Goal: Task Accomplishment & Management: Use online tool/utility

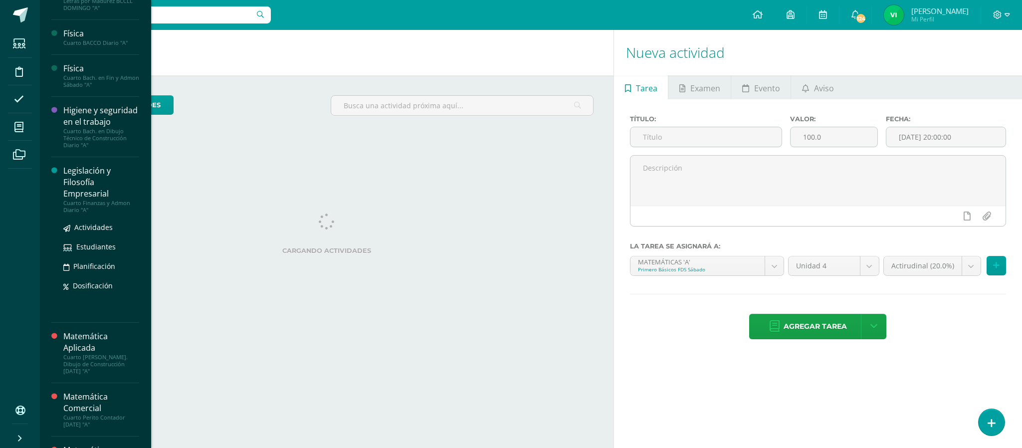
scroll to position [145, 0]
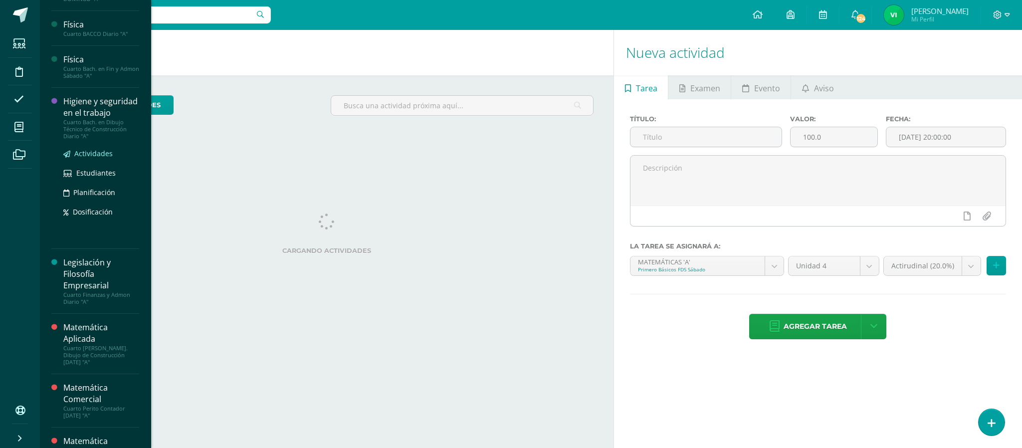
click at [90, 158] on span "Actividades" at bounding box center [93, 153] width 38 height 9
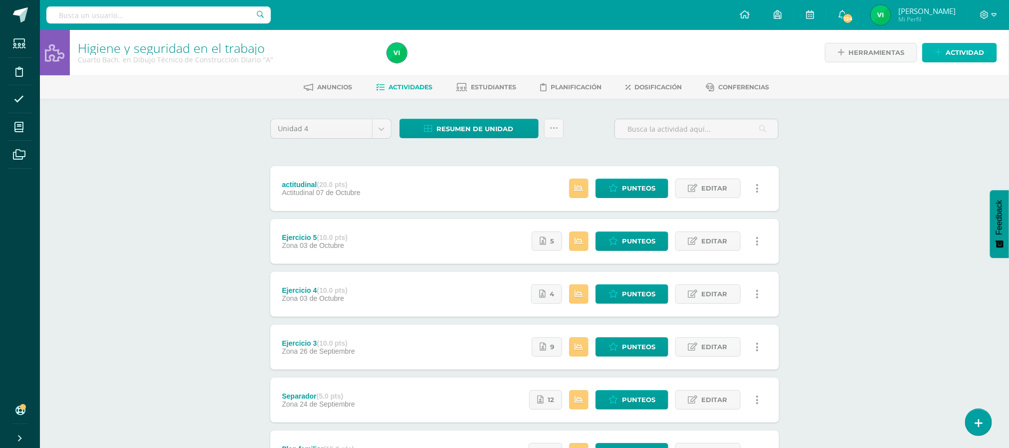
click at [956, 48] on span "Actividad" at bounding box center [965, 52] width 38 height 18
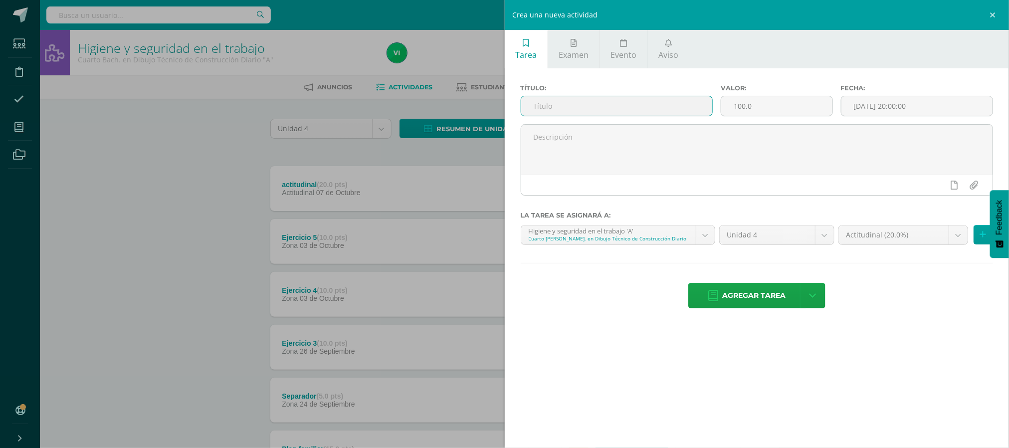
click at [581, 102] on input "text" at bounding box center [616, 105] width 191 height 19
type input "EXAMEN"
drag, startPoint x: 768, startPoint y: 105, endPoint x: 738, endPoint y: 96, distance: 30.6
click at [738, 96] on input "100.0" at bounding box center [776, 105] width 111 height 19
type input "1"
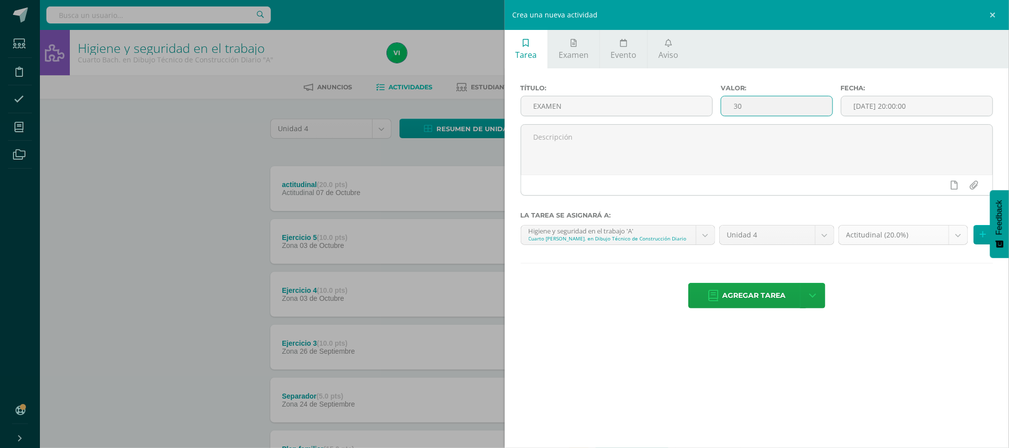
type input "30"
click at [963, 235] on body "Estudiantes Disciplina Asistencia Mis cursos Archivos Soporte Ayuda Reportar un…" at bounding box center [504, 350] width 1009 height 700
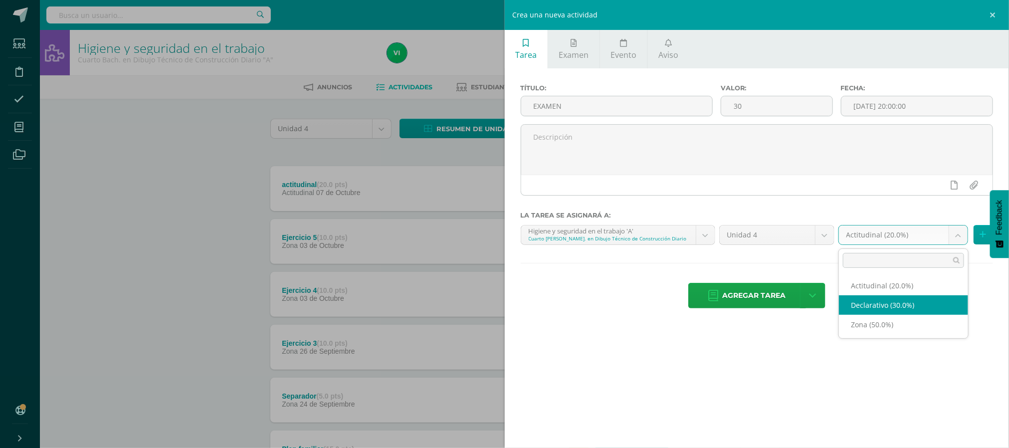
select select "84344"
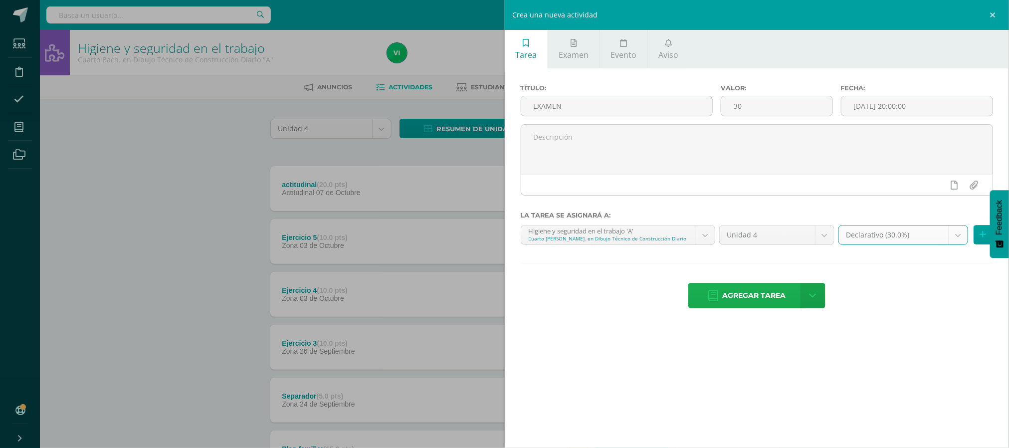
click at [730, 286] on span "Agregar tarea" at bounding box center [754, 295] width 63 height 24
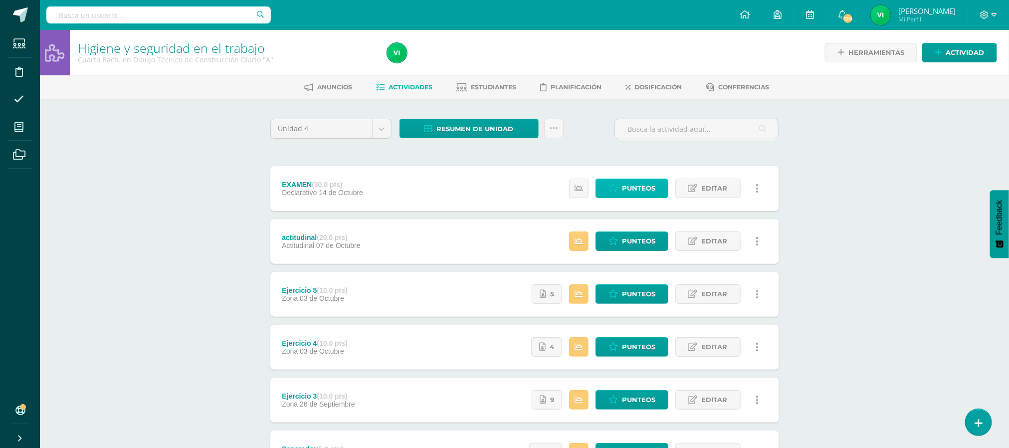
click at [622, 189] on span "Punteos" at bounding box center [638, 188] width 33 height 18
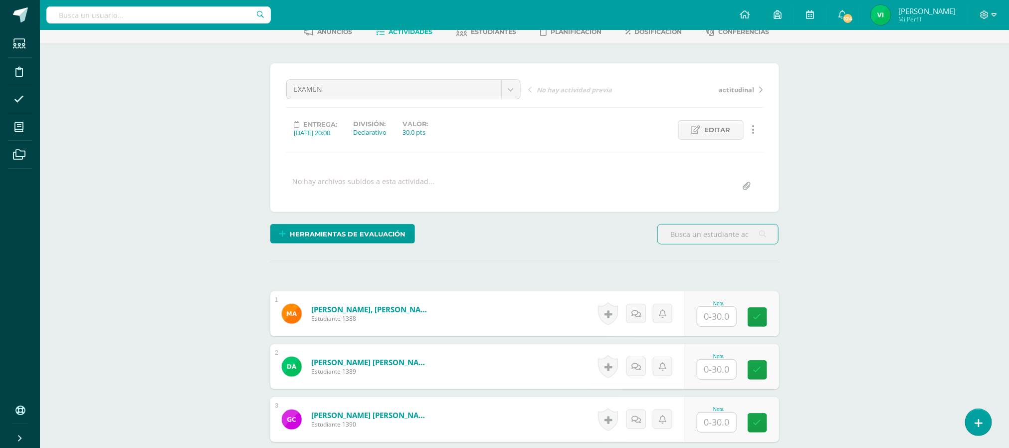
scroll to position [224, 0]
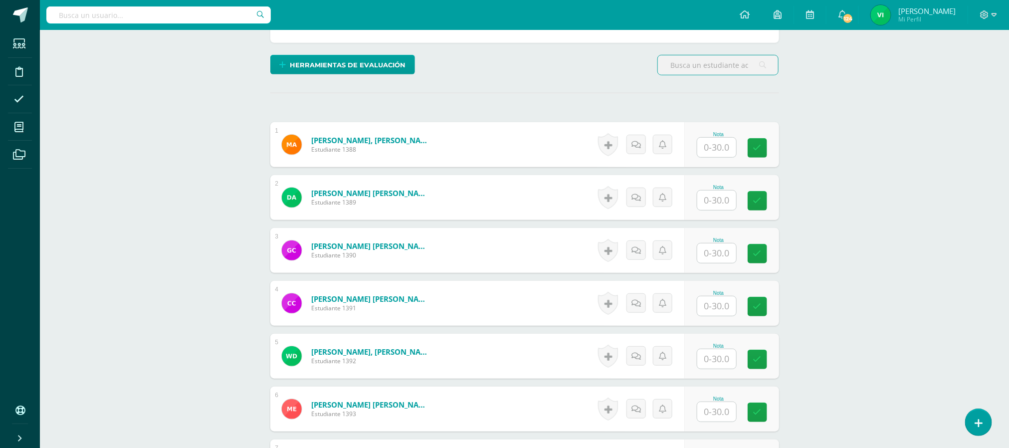
click at [716, 147] on input "text" at bounding box center [716, 147] width 39 height 19
type input "28"
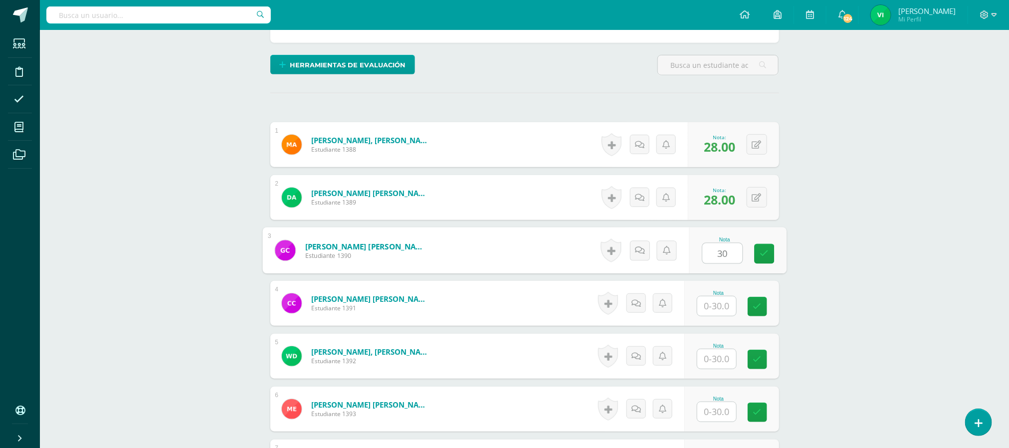
type input "30"
type input "24"
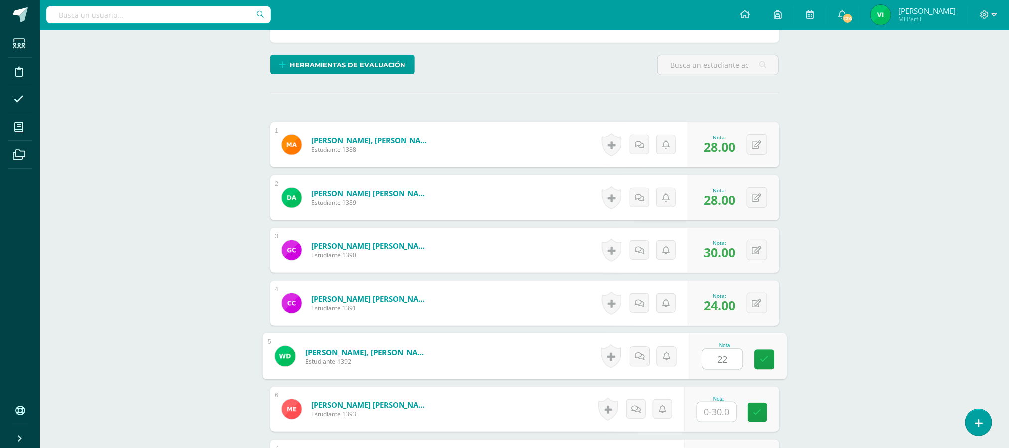
type input "22"
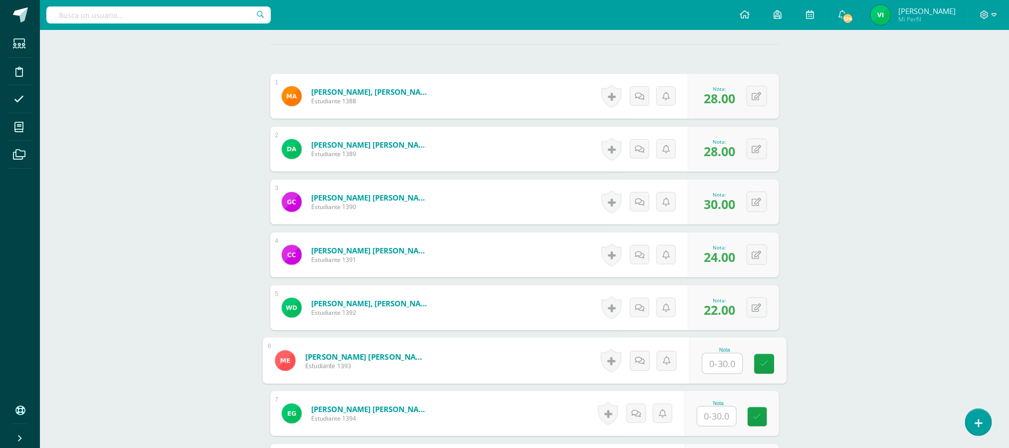
scroll to position [299, 0]
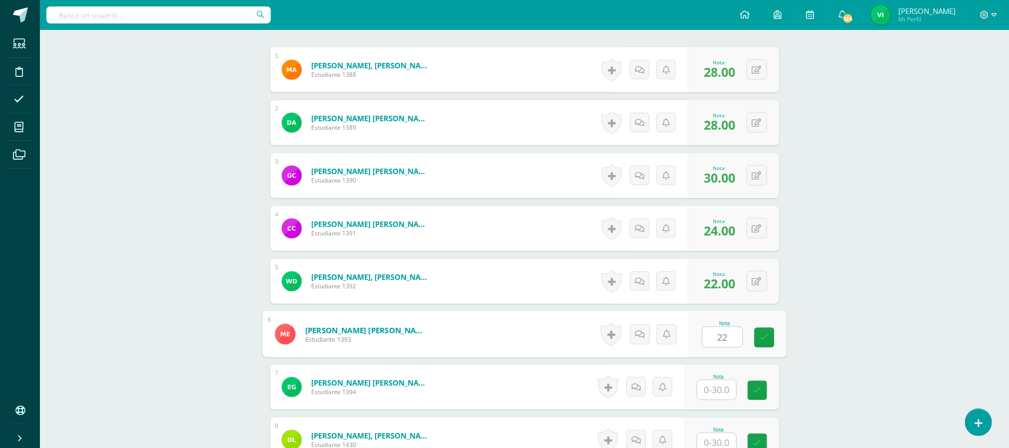
type input "22"
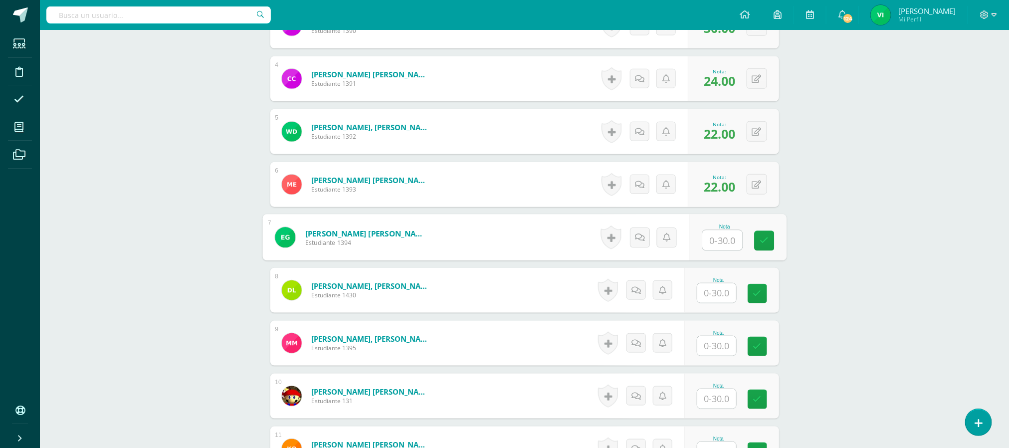
scroll to position [524, 0]
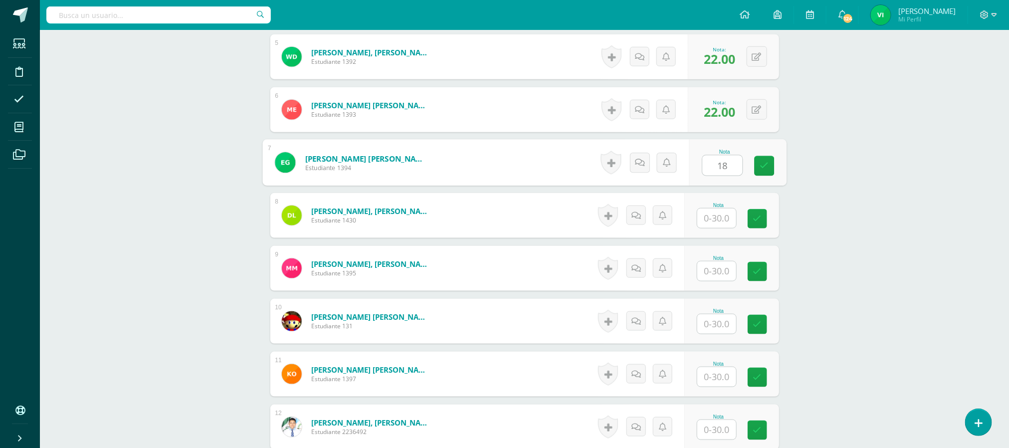
type input "18"
type input "28"
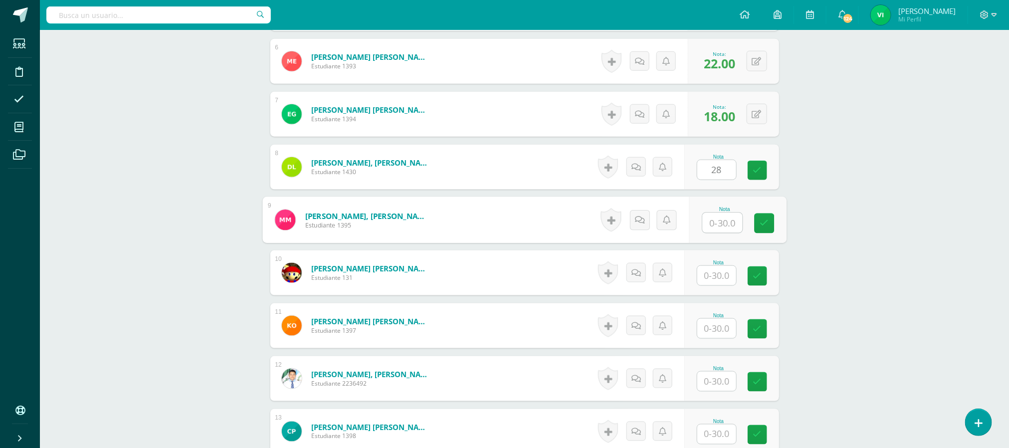
scroll to position [599, 0]
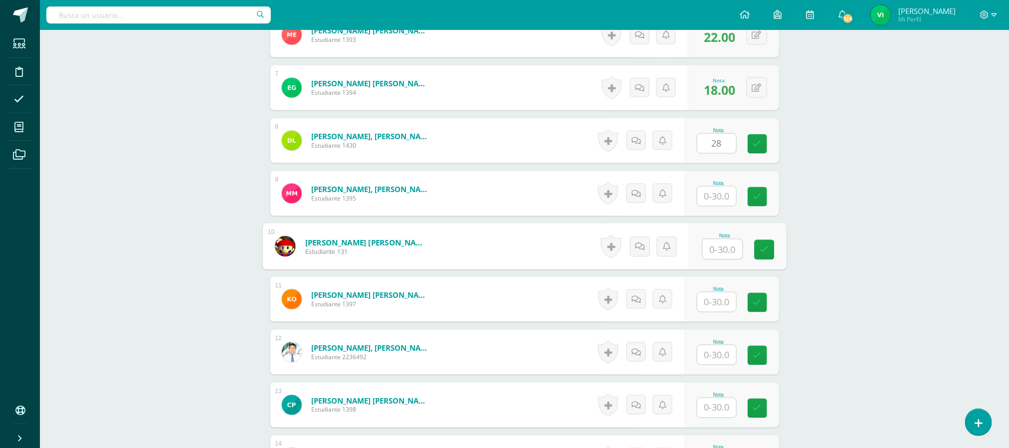
click at [718, 257] on input "text" at bounding box center [722, 249] width 40 height 20
type input "30"
type input "24"
click at [755, 250] on icon at bounding box center [757, 249] width 8 height 8
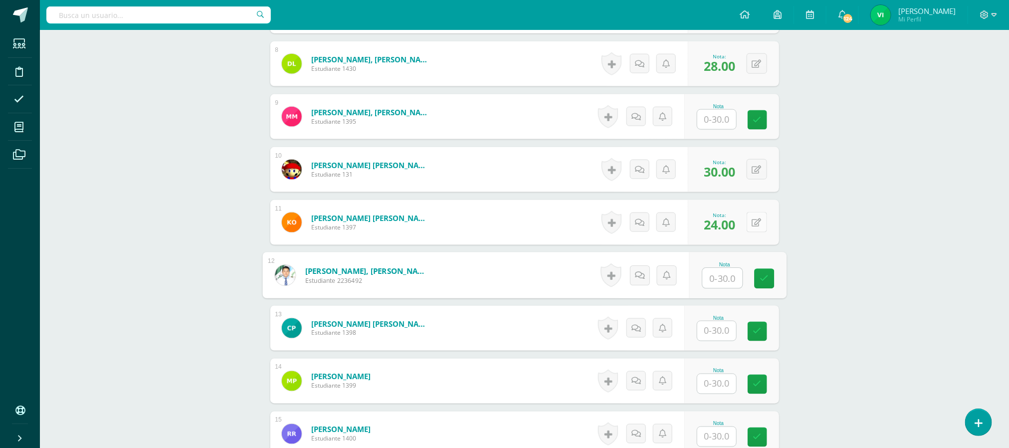
scroll to position [748, 0]
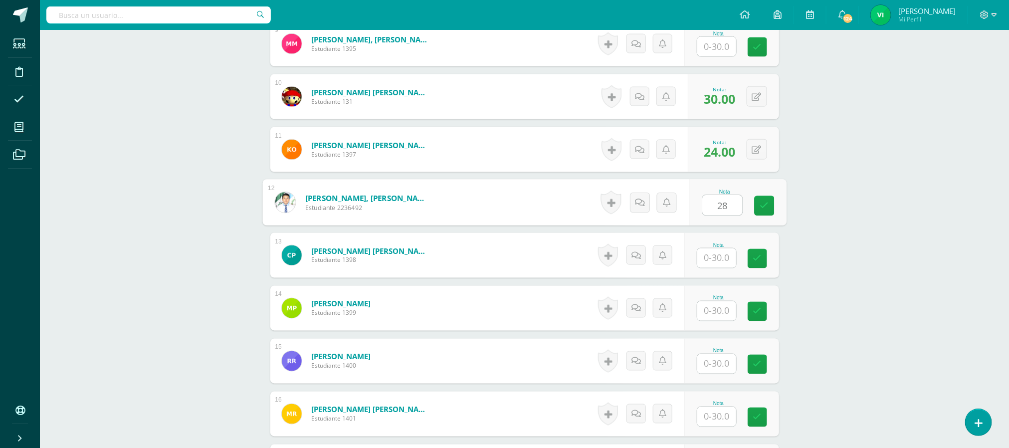
type input "28"
click at [755, 212] on button at bounding box center [757, 202] width 20 height 20
click at [733, 203] on icon at bounding box center [737, 205] width 9 height 8
click at [730, 263] on input "text" at bounding box center [722, 258] width 40 height 20
type input "26"
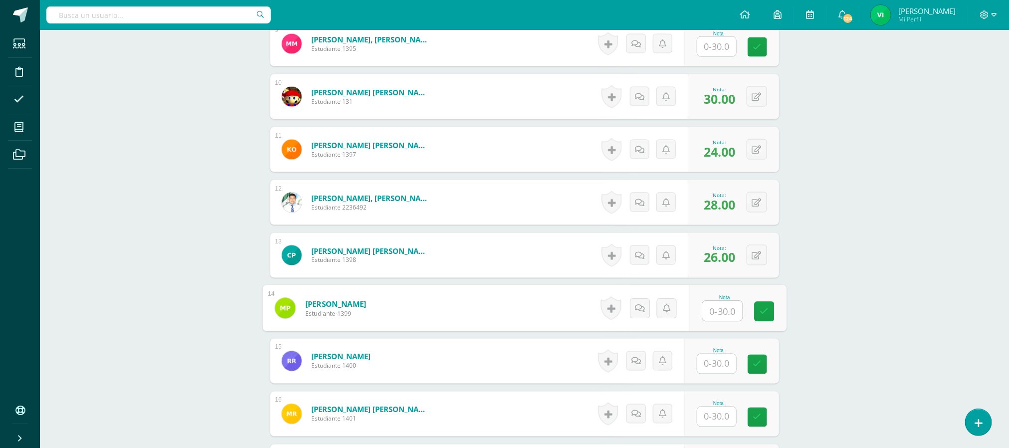
scroll to position [823, 0]
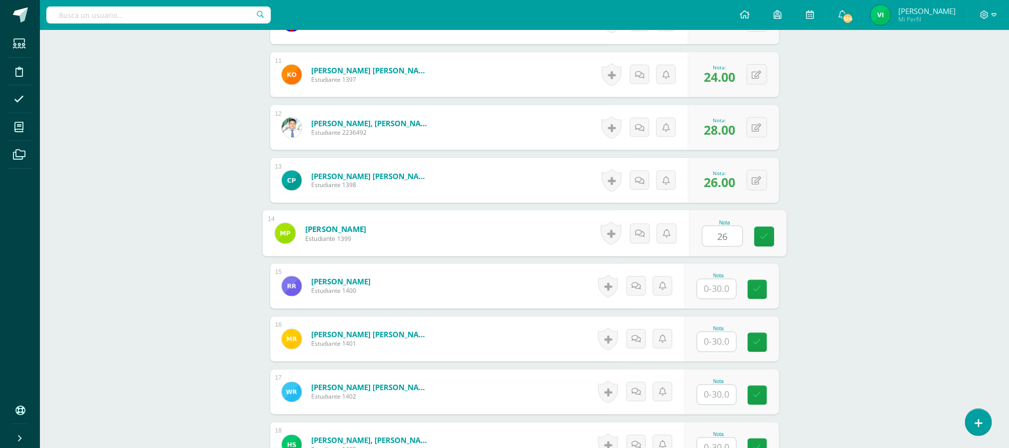
type input "26"
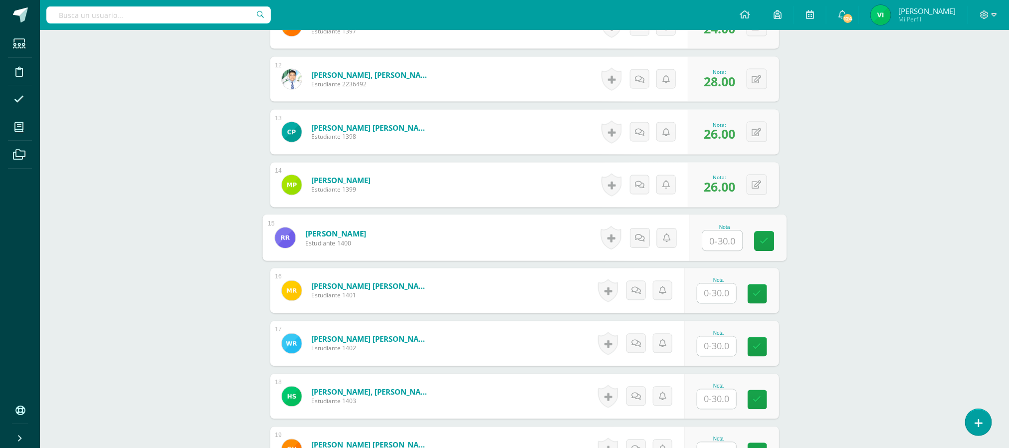
scroll to position [898, 0]
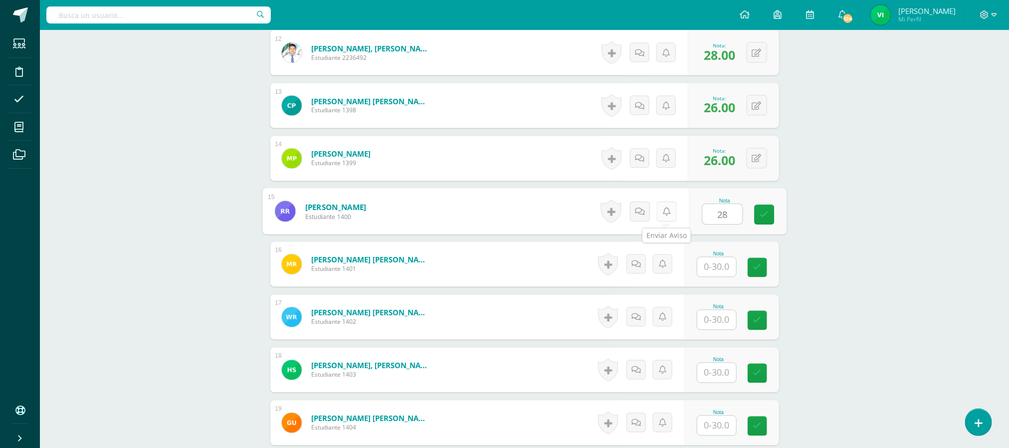
type input "28"
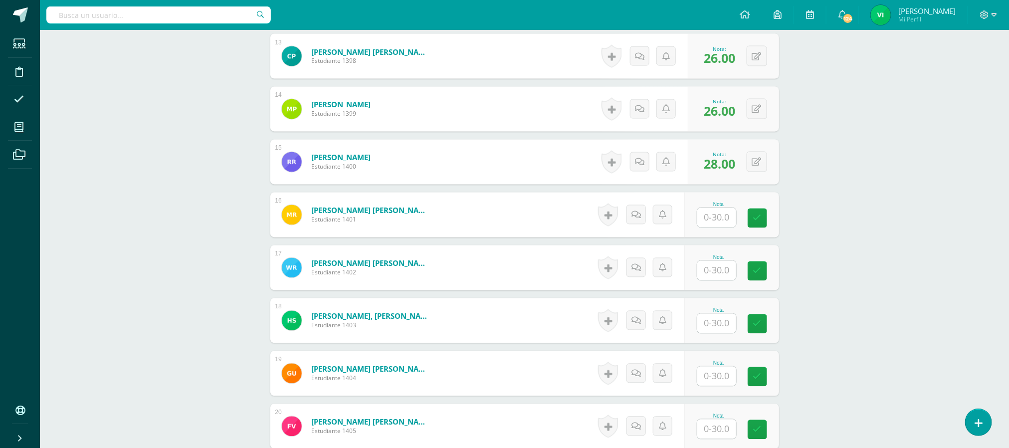
scroll to position [973, 0]
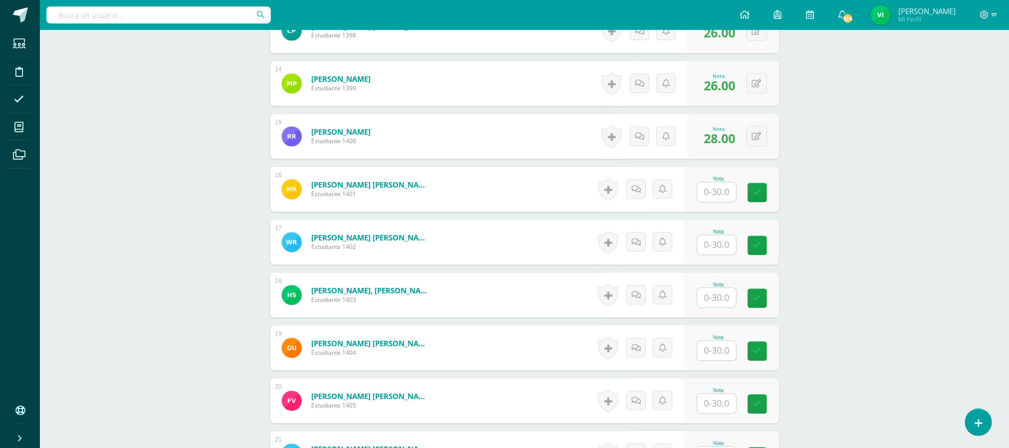
click at [725, 188] on input "text" at bounding box center [716, 192] width 39 height 19
type input "24"
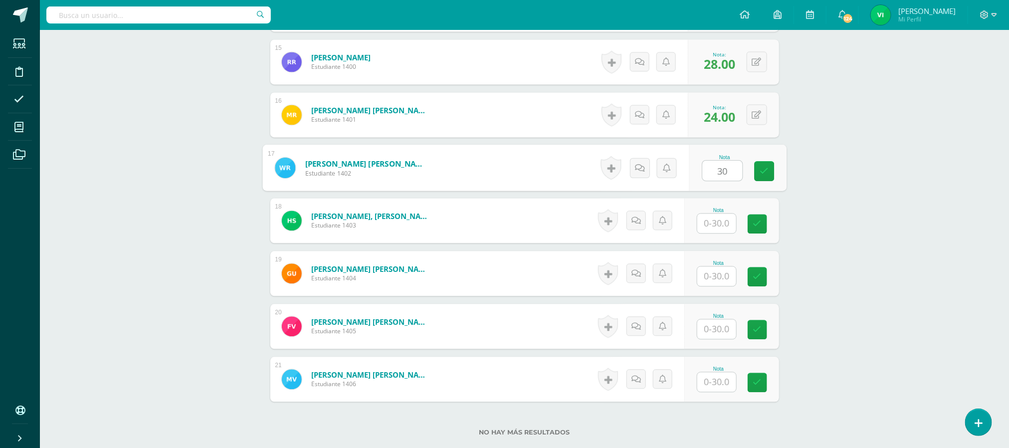
type input "30"
type input "28"
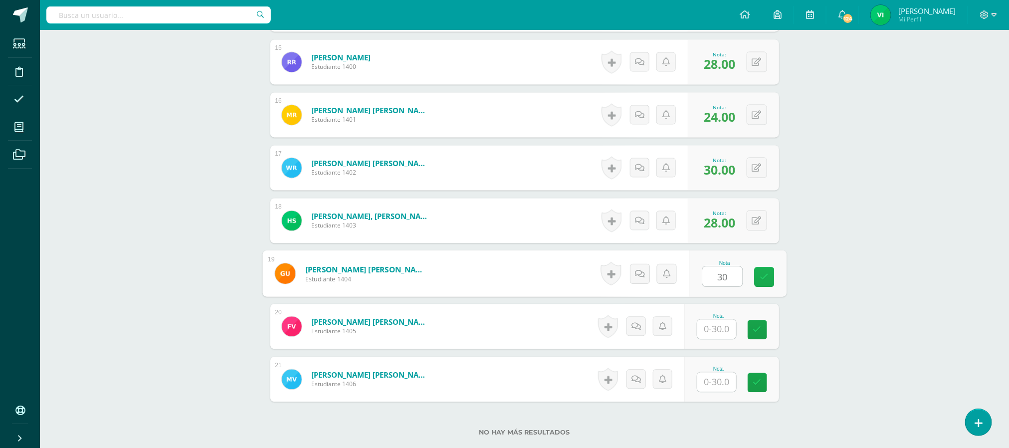
type input "30"
type input "24"
type input "30"
click at [762, 382] on icon at bounding box center [764, 382] width 9 height 8
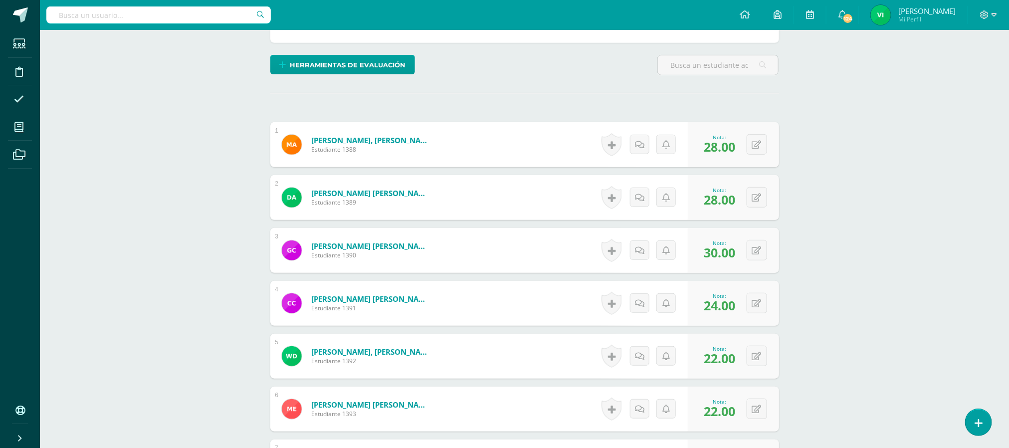
scroll to position [0, 0]
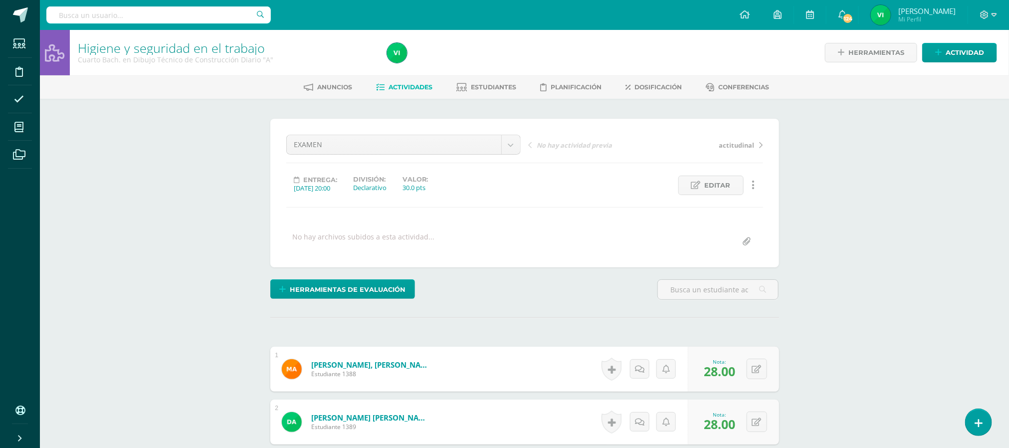
click at [419, 92] on link "Actividades" at bounding box center [404, 87] width 56 height 16
click at [479, 83] on span "Estudiantes" at bounding box center [493, 86] width 45 height 7
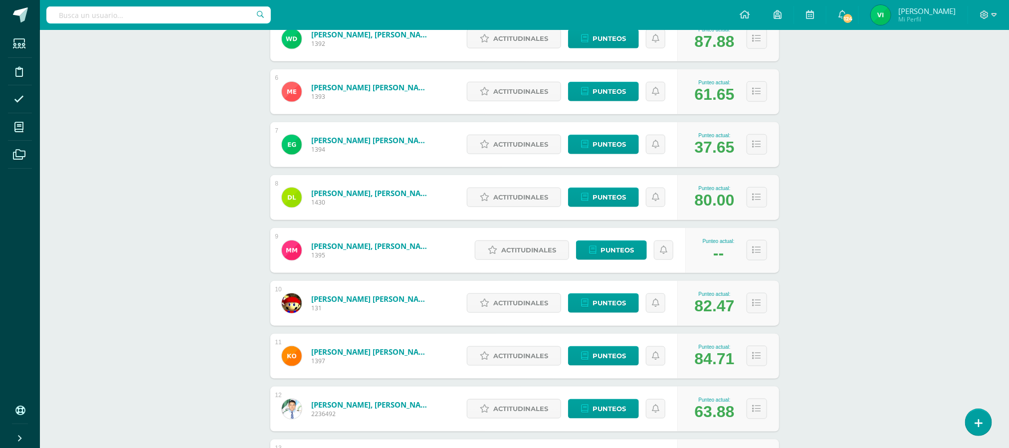
scroll to position [524, 0]
